Goal: Task Accomplishment & Management: Manage account settings

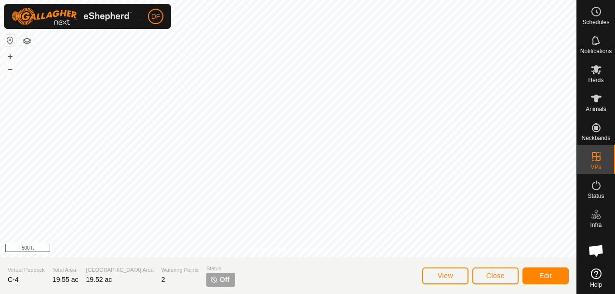
click at [220, 280] on span "Off" at bounding box center [225, 279] width 10 height 10
click at [493, 272] on span "Close" at bounding box center [495, 275] width 18 height 8
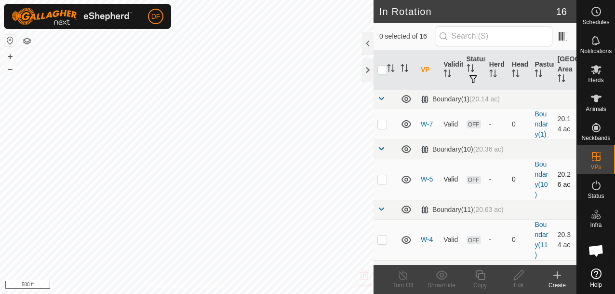
checkbox input "true"
click at [516, 270] on icon at bounding box center [519, 275] width 12 height 12
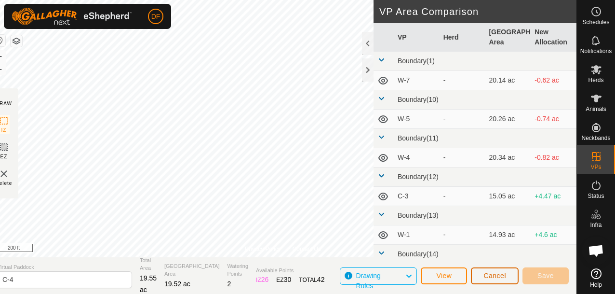
click at [494, 273] on span "Cancel" at bounding box center [494, 275] width 23 height 8
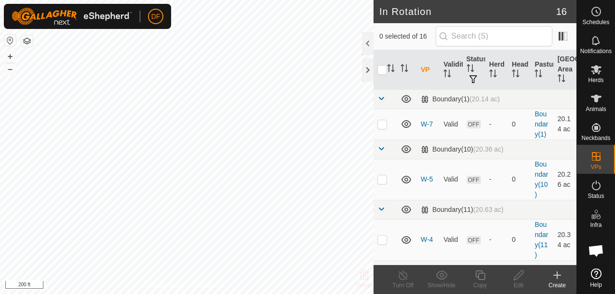
checkbox input "true"
checkbox input "false"
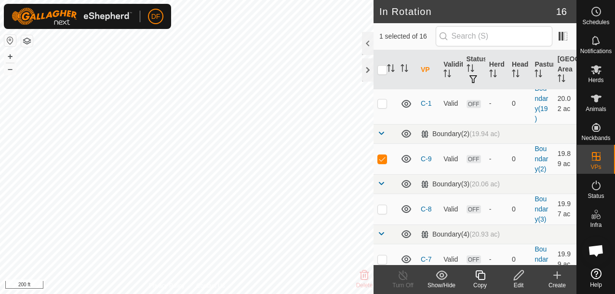
scroll to position [516, 0]
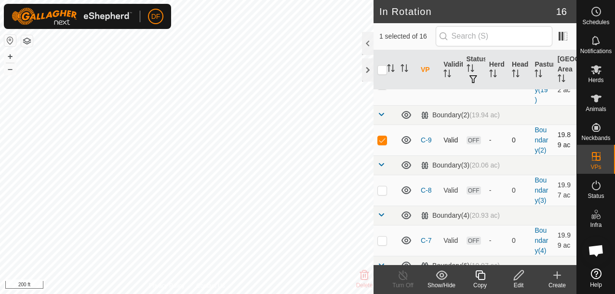
click at [406, 134] on icon at bounding box center [407, 140] width 12 height 12
click at [407, 134] on icon at bounding box center [407, 140] width 12 height 12
click at [407, 136] on icon at bounding box center [406, 140] width 10 height 8
click at [407, 134] on icon at bounding box center [407, 140] width 12 height 12
click at [407, 136] on icon at bounding box center [406, 140] width 10 height 8
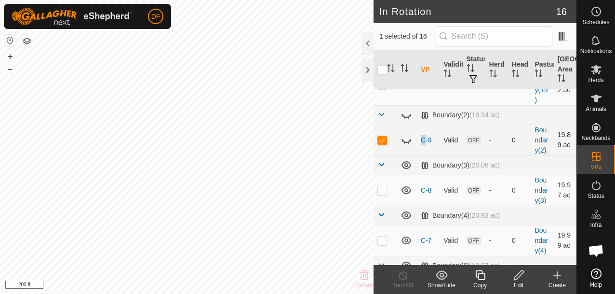
click at [407, 134] on icon at bounding box center [407, 140] width 12 height 12
click at [407, 136] on icon at bounding box center [406, 140] width 10 height 8
click at [406, 139] on icon at bounding box center [406, 141] width 10 height 4
click at [446, 273] on icon at bounding box center [442, 274] width 12 height 9
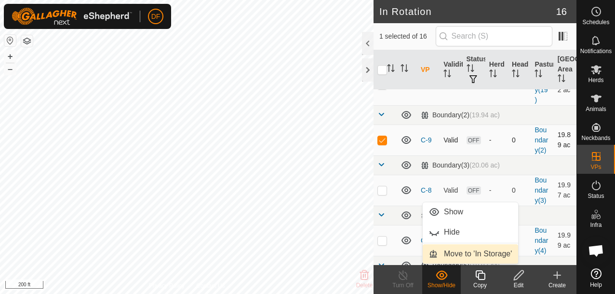
click at [455, 254] on link "Move to 'In Storage'" at bounding box center [470, 253] width 95 height 19
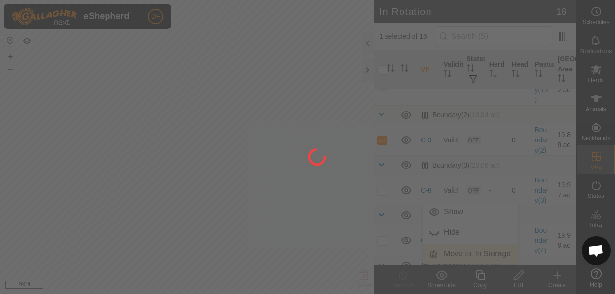
checkbox input "false"
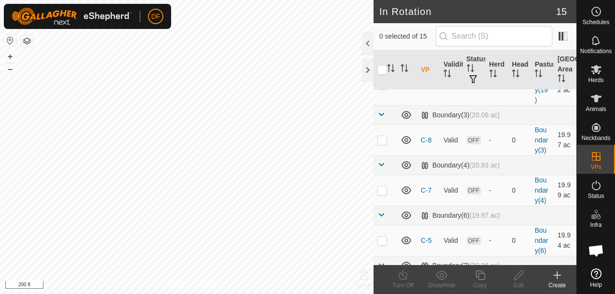
click at [556, 281] on div "Create" at bounding box center [557, 285] width 39 height 9
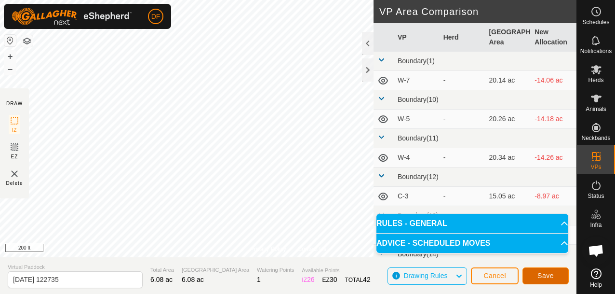
click at [543, 273] on span "Save" at bounding box center [545, 275] width 16 height 8
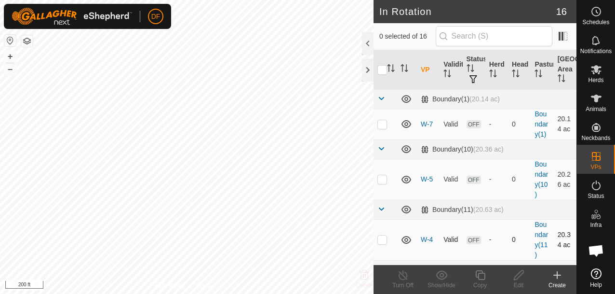
checkbox input "true"
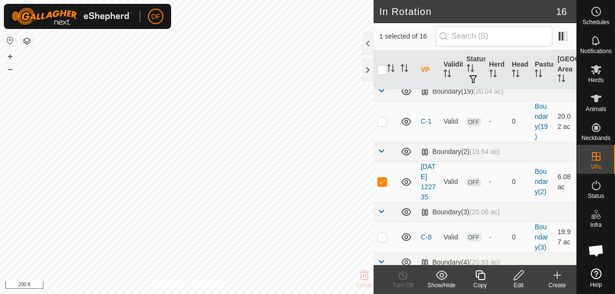
scroll to position [464, 0]
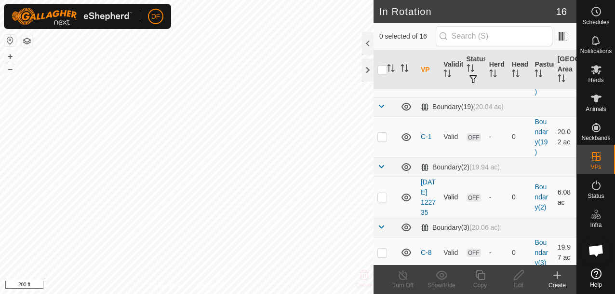
checkbox input "true"
click at [515, 277] on icon at bounding box center [519, 275] width 12 height 12
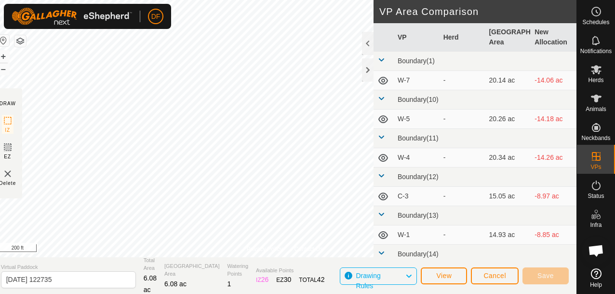
click at [167, 281] on span "6.08 ac" at bounding box center [175, 284] width 22 height 8
click at [494, 277] on span "Cancel" at bounding box center [494, 275] width 23 height 8
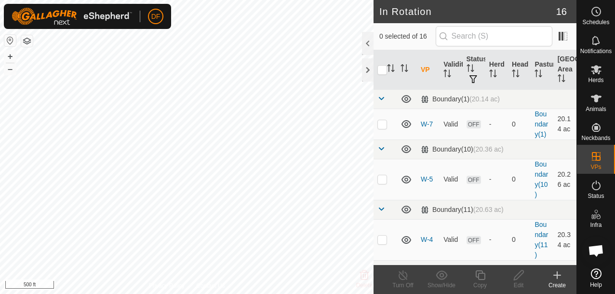
checkbox input "true"
click at [480, 280] on icon at bounding box center [480, 275] width 12 height 12
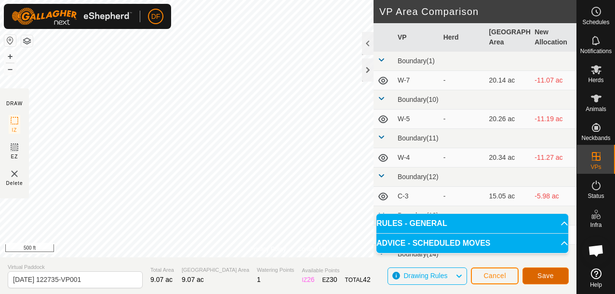
click at [548, 280] on button "Save" at bounding box center [545, 275] width 46 height 17
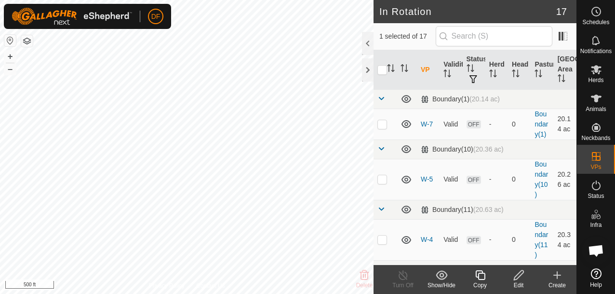
checkbox input "false"
checkbox input "true"
checkbox input "false"
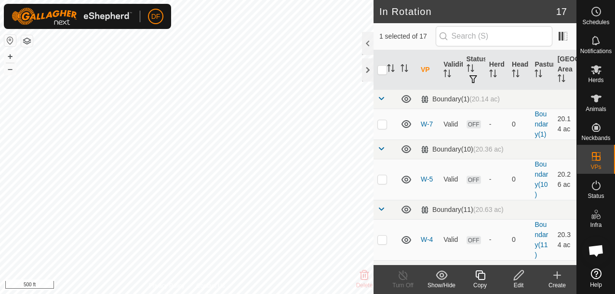
checkbox input "true"
click at [481, 276] on icon at bounding box center [480, 275] width 12 height 12
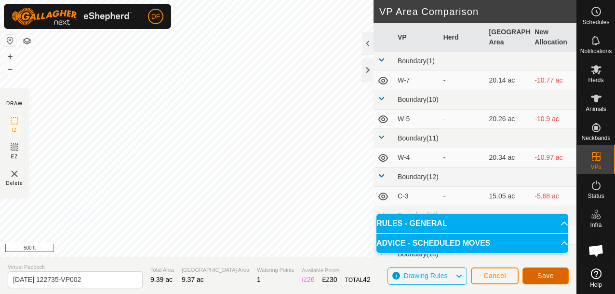
click at [541, 274] on span "Save" at bounding box center [545, 275] width 16 height 8
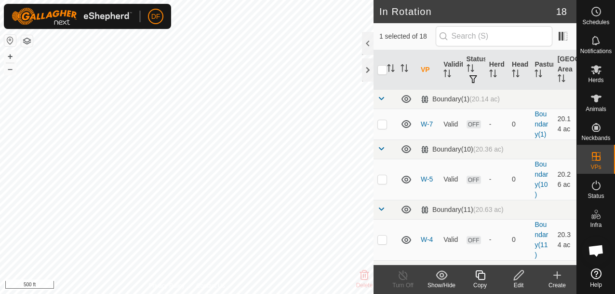
checkbox input "false"
checkbox input "true"
click at [596, 102] on icon at bounding box center [596, 99] width 12 height 12
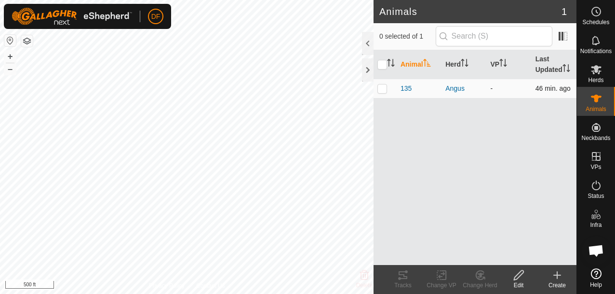
click at [388, 87] on td at bounding box center [385, 88] width 23 height 19
checkbox input "true"
click at [520, 274] on icon at bounding box center [519, 275] width 12 height 12
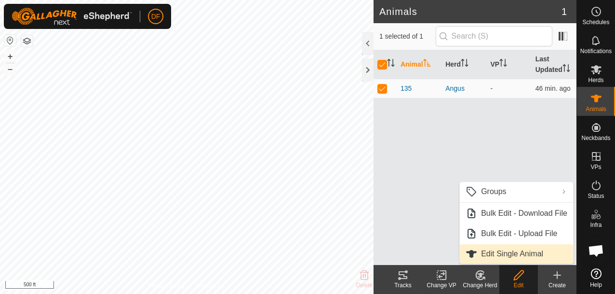
click at [512, 254] on link "Edit Single Animal" at bounding box center [516, 253] width 113 height 19
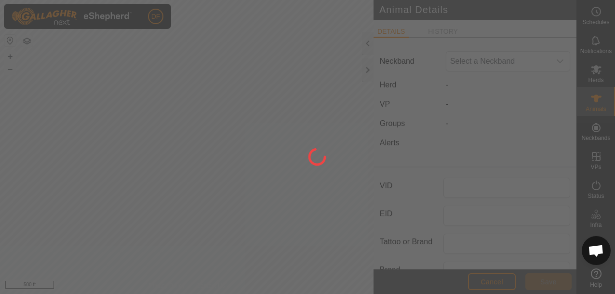
type input "135"
type input "Angus"
type input "0"
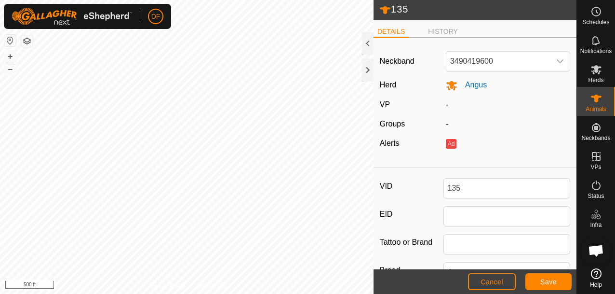
click at [542, 72] on div "Neckband 3490419600 Herd Angus VP - Groups - Alerts Ad" at bounding box center [475, 104] width 203 height 118
click at [542, 59] on span "3490419600" at bounding box center [498, 61] width 104 height 19
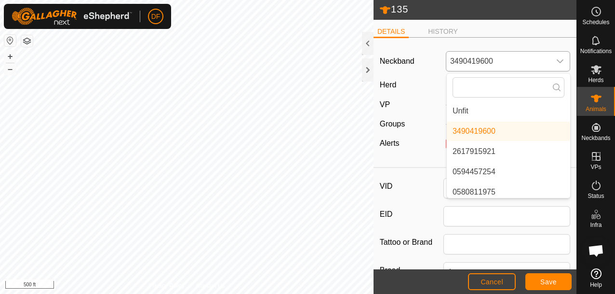
click at [469, 112] on li "Unfit" at bounding box center [508, 110] width 123 height 19
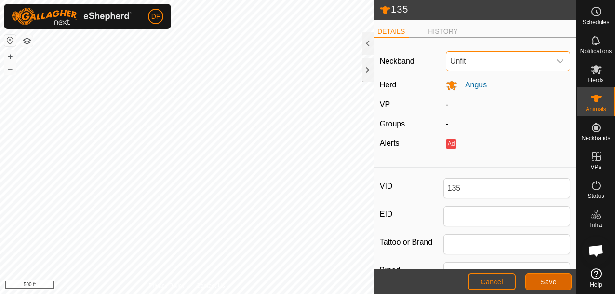
click at [550, 281] on span "Save" at bounding box center [548, 282] width 16 height 8
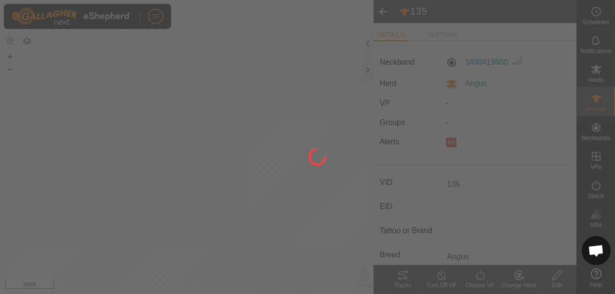
type input "-"
type input "0 kg"
type input "-"
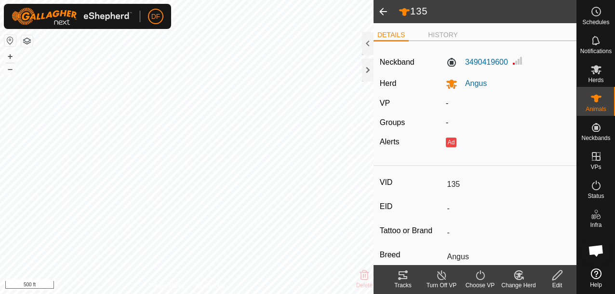
click at [445, 27] on div "DETAILS HISTORY Neckband 3490419600 Herd Angus VP - Groups - Alerts Ad VID 135 …" at bounding box center [475, 143] width 203 height 241
click at [445, 33] on li "HISTORY" at bounding box center [443, 36] width 38 height 12
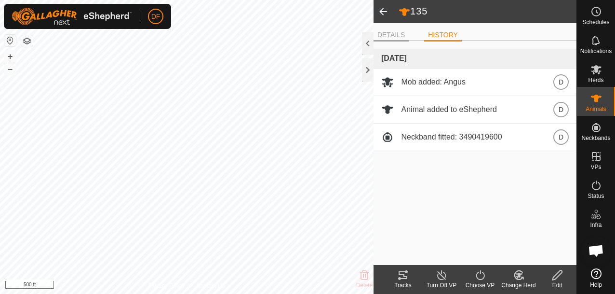
click at [396, 34] on li "DETAILS" at bounding box center [391, 36] width 35 height 12
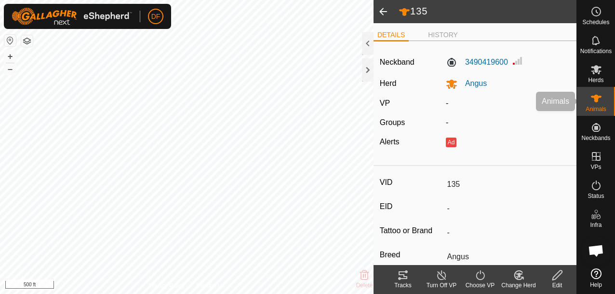
click at [597, 106] on span "Animals" at bounding box center [596, 109] width 21 height 6
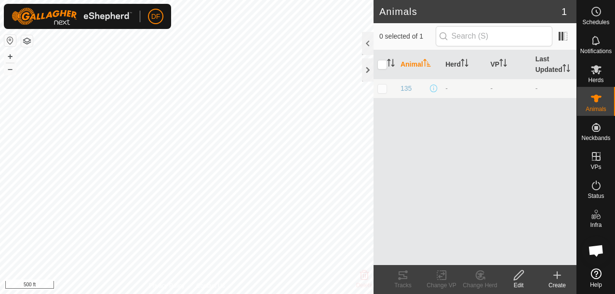
click at [384, 88] on p-checkbox at bounding box center [382, 88] width 10 height 8
checkbox input "true"
click at [519, 273] on icon at bounding box center [519, 275] width 10 height 10
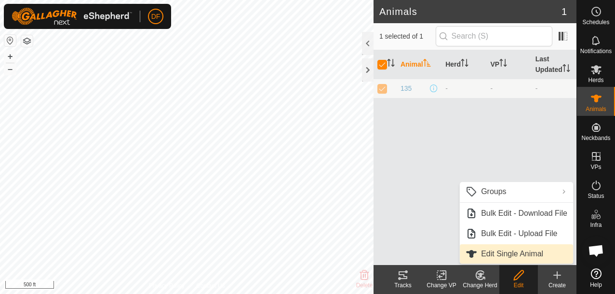
click at [510, 251] on link "Edit Single Animal" at bounding box center [516, 253] width 113 height 19
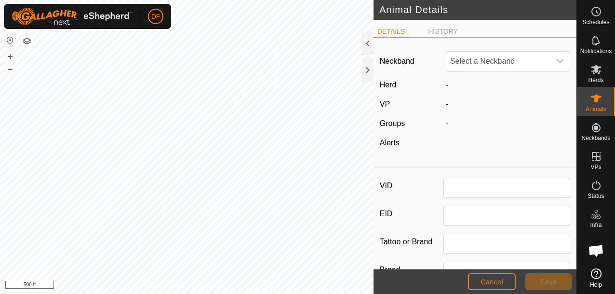
type input "135"
type input "Angus"
type input "0"
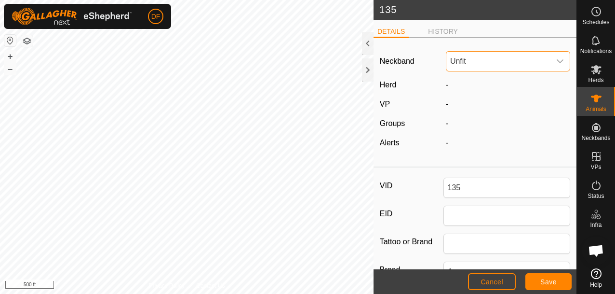
click at [543, 60] on span "Unfit" at bounding box center [498, 61] width 104 height 19
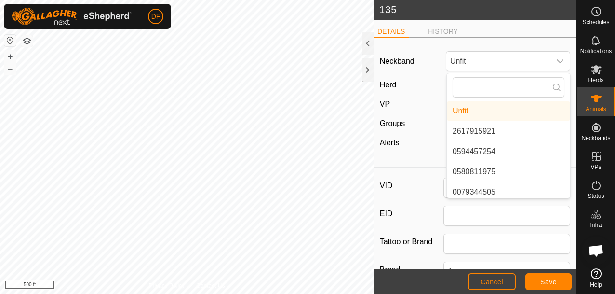
click at [525, 40] on div "DETAILS HISTORY" at bounding box center [475, 36] width 203 height 20
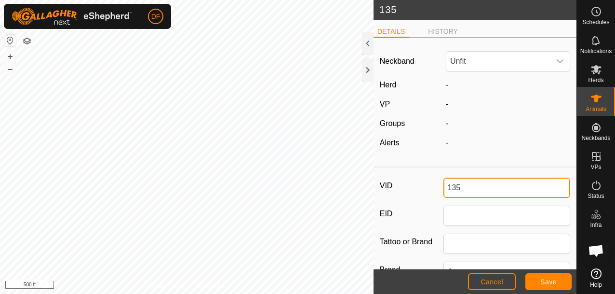
drag, startPoint x: 474, startPoint y: 189, endPoint x: 428, endPoint y: 188, distance: 46.3
click at [428, 188] on div "VID 135" at bounding box center [475, 187] width 190 height 20
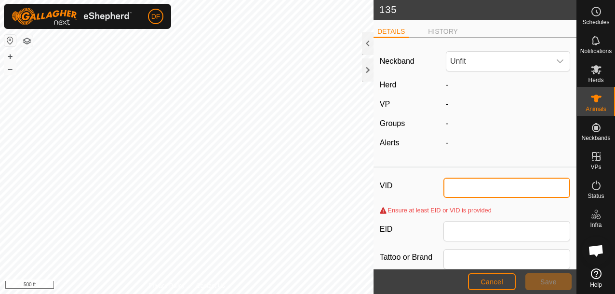
click at [455, 192] on input "VID" at bounding box center [506, 187] width 127 height 20
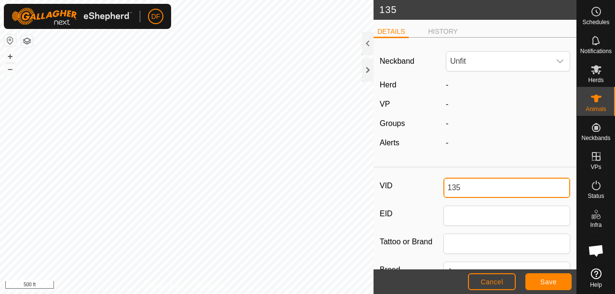
type input "135"
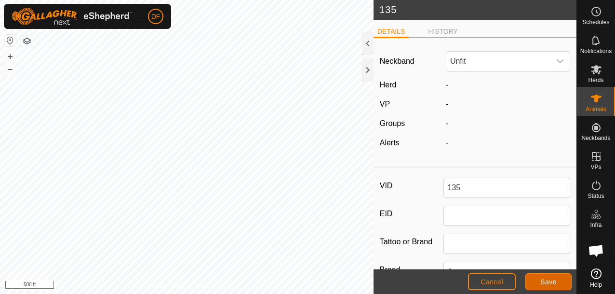
click at [543, 281] on span "Save" at bounding box center [548, 282] width 16 height 8
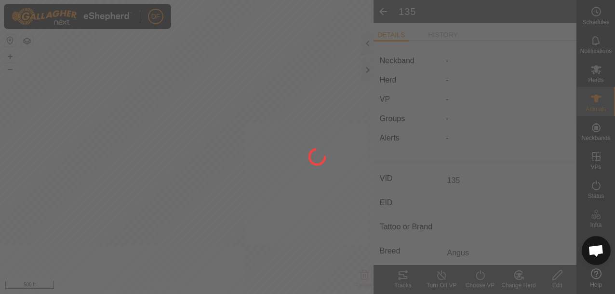
type input "-"
type input "0 kg"
type input "-"
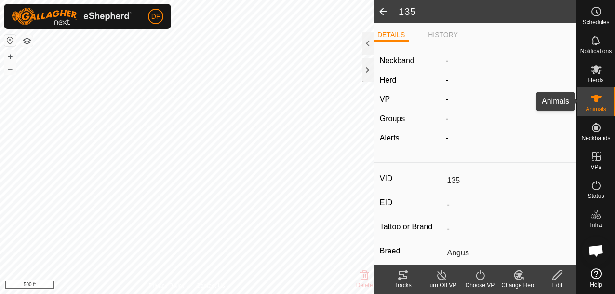
click at [590, 102] on icon at bounding box center [596, 99] width 12 height 12
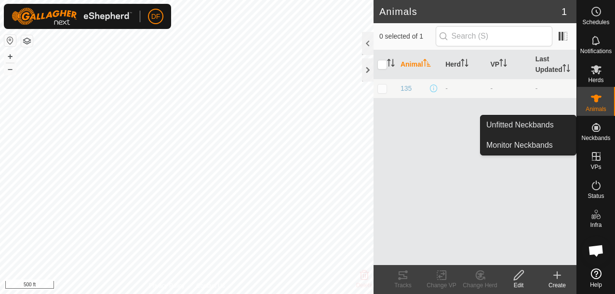
click at [593, 128] on icon at bounding box center [596, 127] width 12 height 12
click at [535, 124] on link "Unfitted Neckbands" at bounding box center [528, 124] width 95 height 19
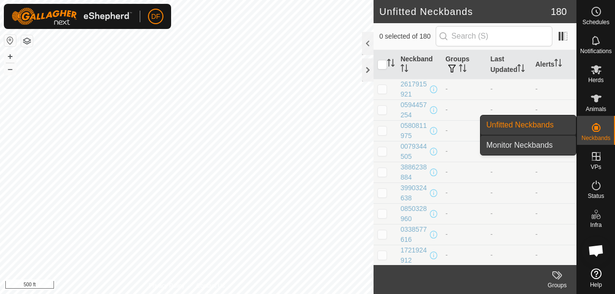
click at [527, 143] on link "Monitor Neckbands" at bounding box center [528, 144] width 95 height 19
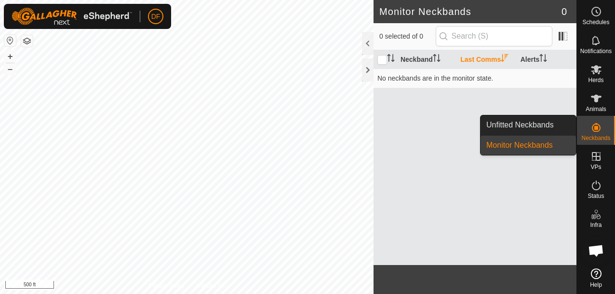
click at [596, 128] on icon at bounding box center [596, 127] width 9 height 9
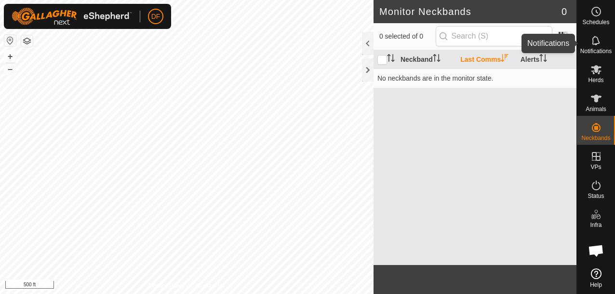
click at [593, 43] on icon at bounding box center [596, 41] width 12 height 12
